Goal: Navigation & Orientation: Find specific page/section

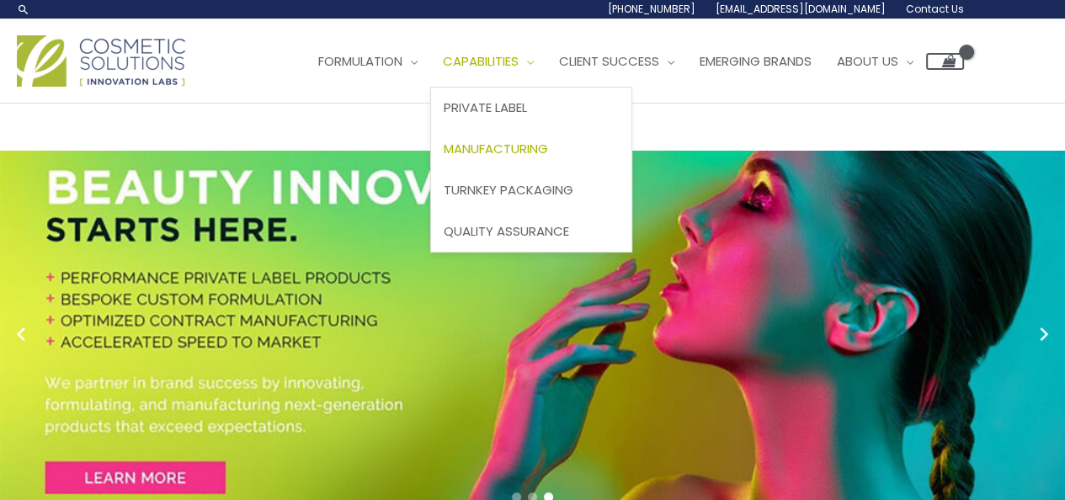
click at [431, 170] on link "Manufacturing" at bounding box center [531, 149] width 200 height 41
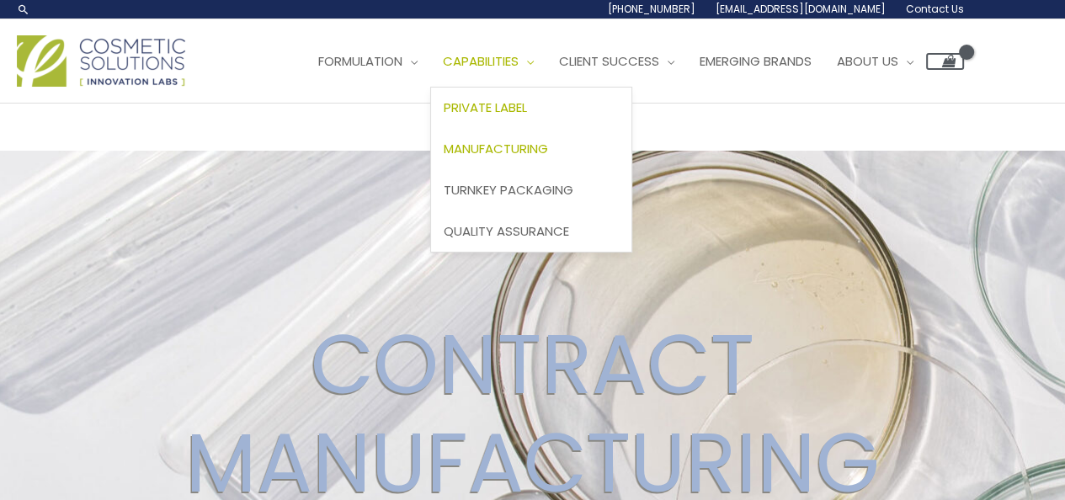
click at [444, 116] on span "Private Label" at bounding box center [485, 108] width 83 height 18
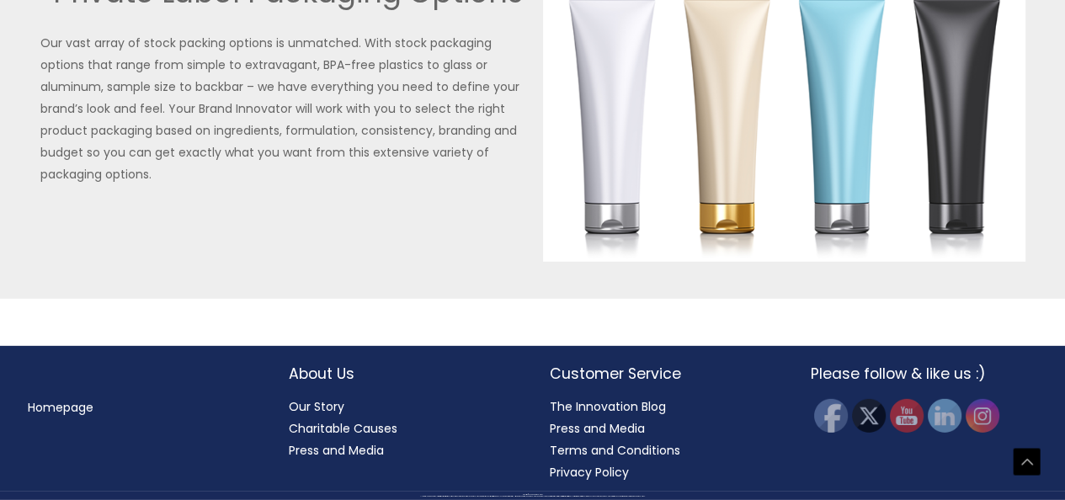
scroll to position [4619, 0]
